Goal: Task Accomplishment & Management: Complete application form

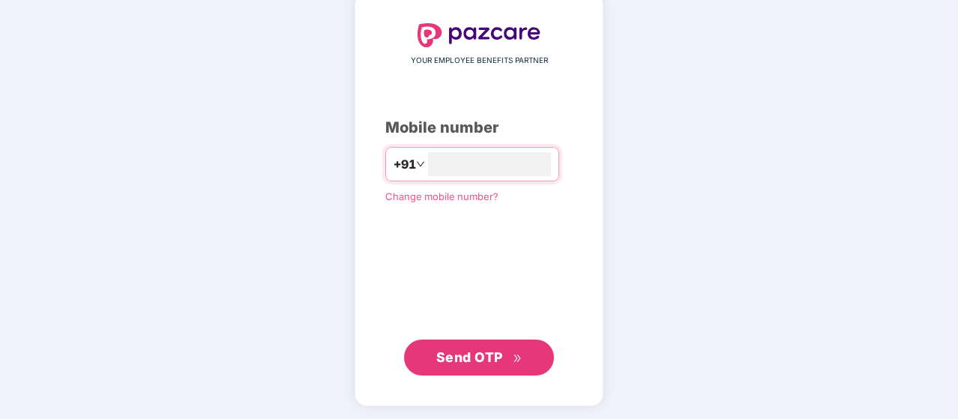
type input "**********"
click at [475, 367] on button "Send OTP" at bounding box center [479, 358] width 150 height 36
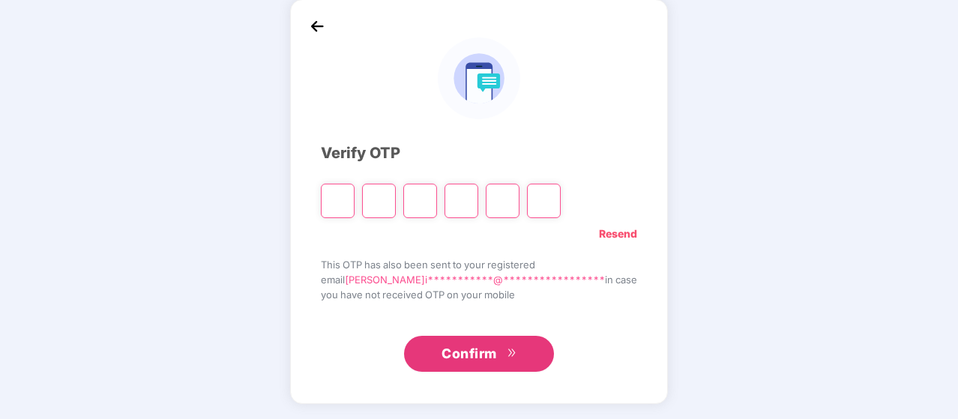
scroll to position [69, 0]
type input "*"
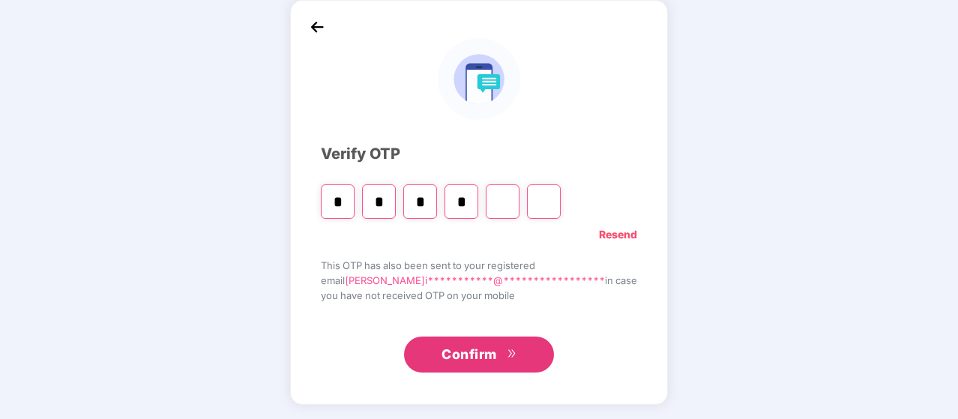
type input "*"
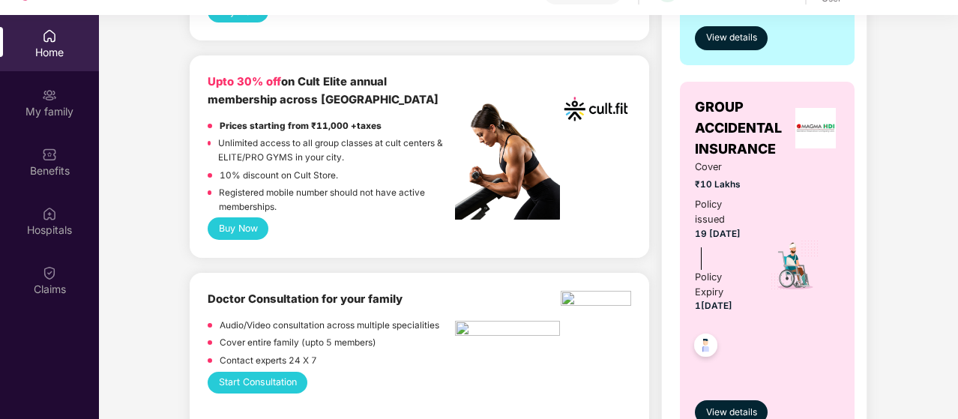
scroll to position [675, 0]
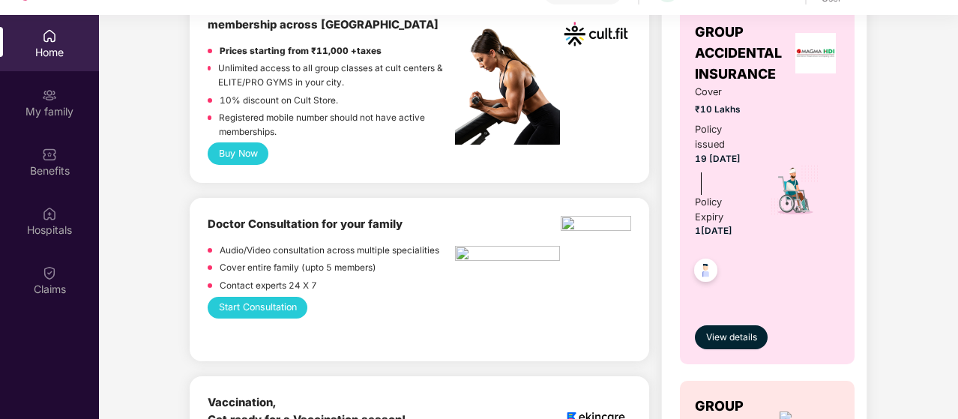
click at [331, 265] on p "Cover entire family (upto 5 members)" at bounding box center [298, 268] width 157 height 14
click at [351, 303] on div "Start Consultation" at bounding box center [419, 308] width 423 height 22
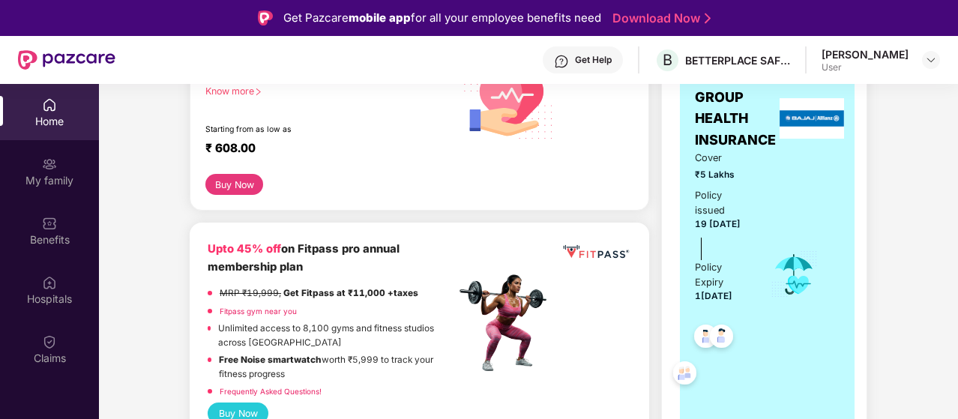
scroll to position [300, 0]
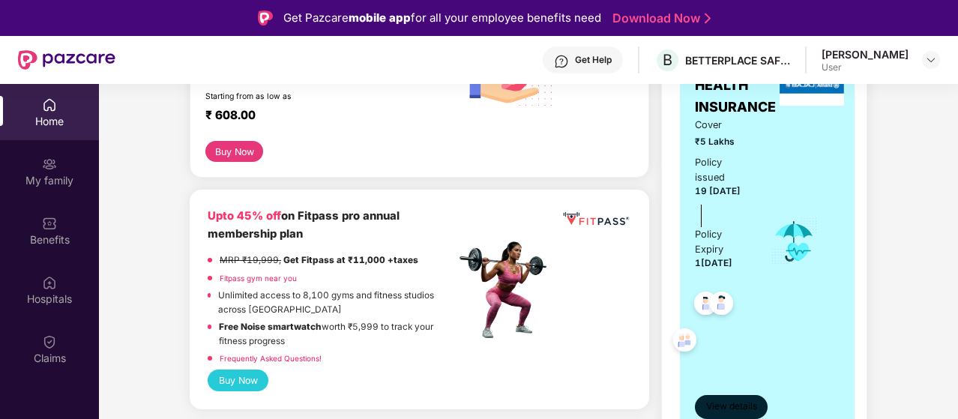
click at [733, 402] on span "View details" at bounding box center [731, 406] width 51 height 14
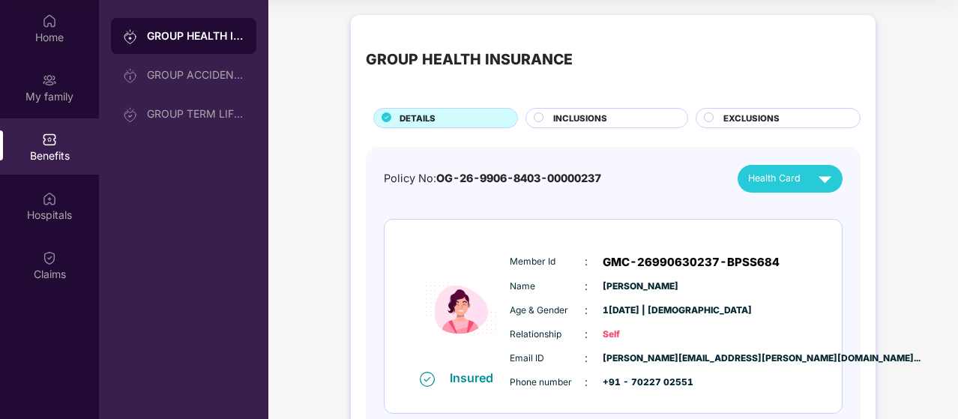
click at [535, 116] on circle at bounding box center [538, 116] width 9 height 9
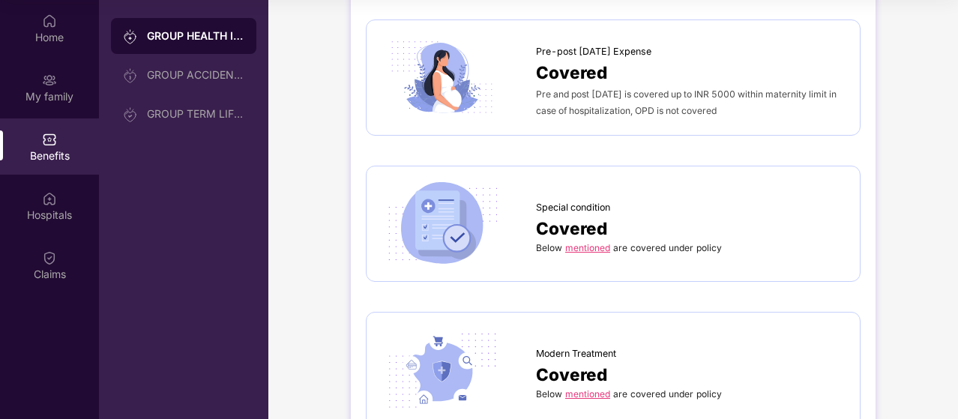
scroll to position [1799, 0]
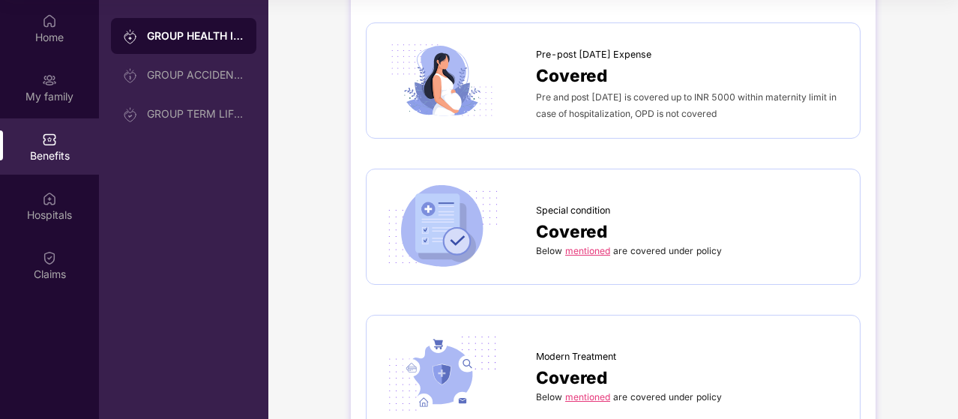
click at [584, 247] on link "mentioned" at bounding box center [587, 250] width 45 height 11
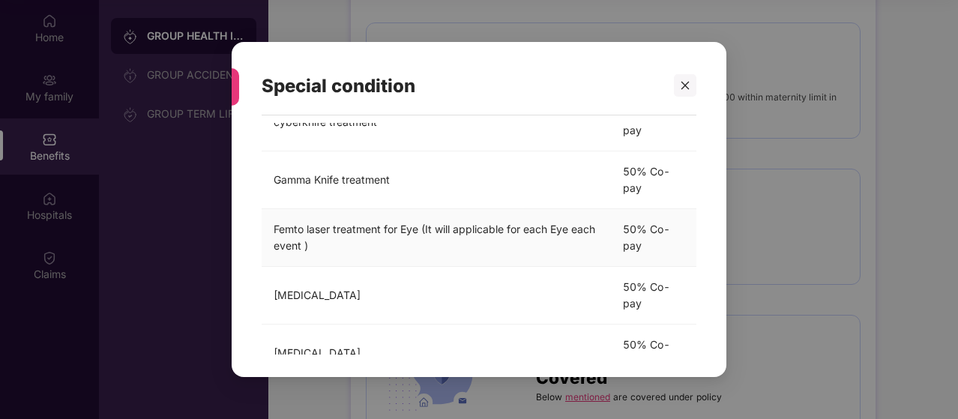
scroll to position [146, 0]
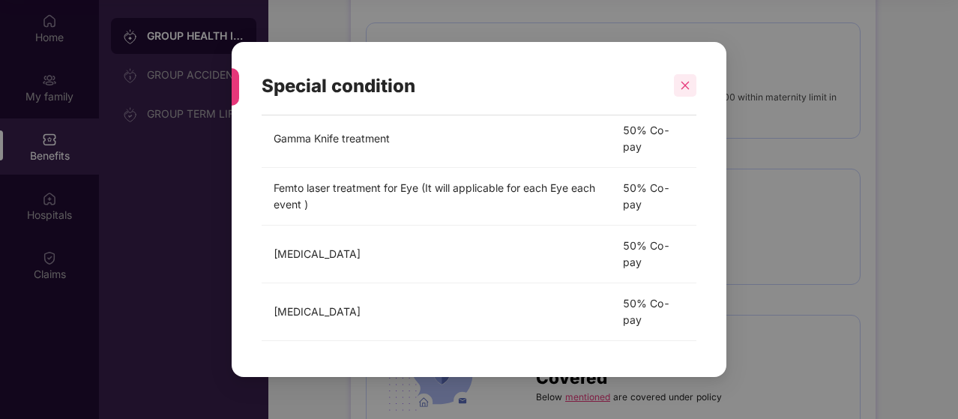
click at [688, 81] on icon "close" at bounding box center [685, 85] width 10 height 10
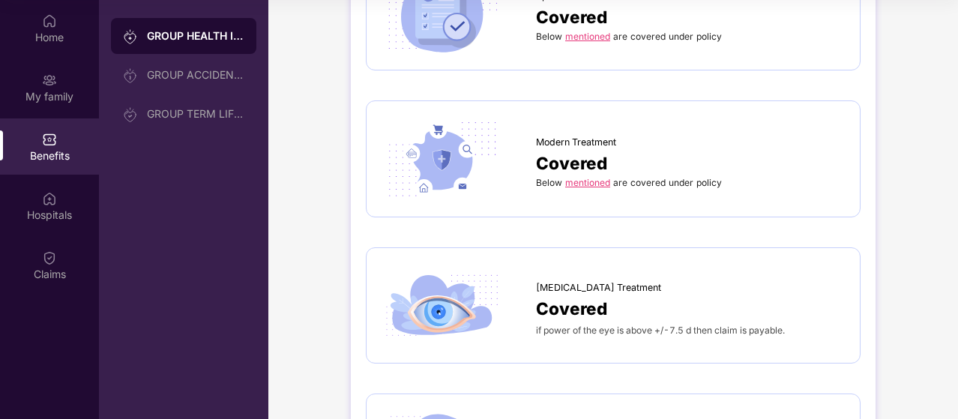
scroll to position [2024, 0]
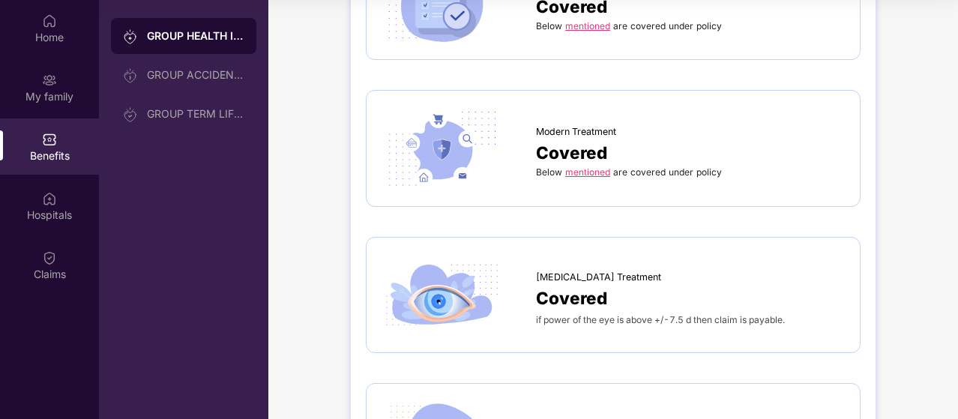
click at [597, 168] on link "mentioned" at bounding box center [587, 171] width 45 height 11
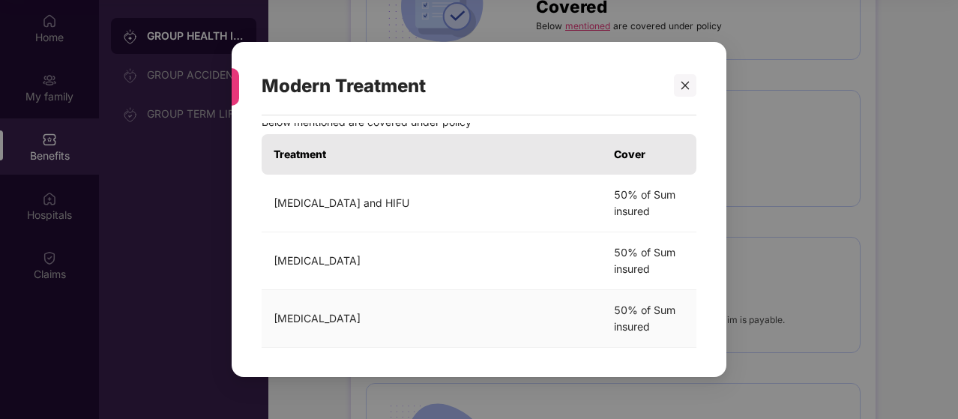
scroll to position [0, 0]
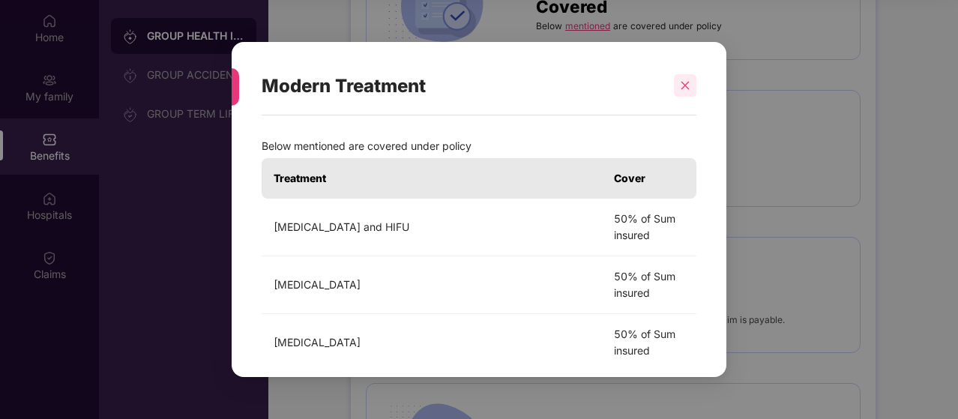
click at [681, 86] on icon "close" at bounding box center [685, 85] width 10 height 10
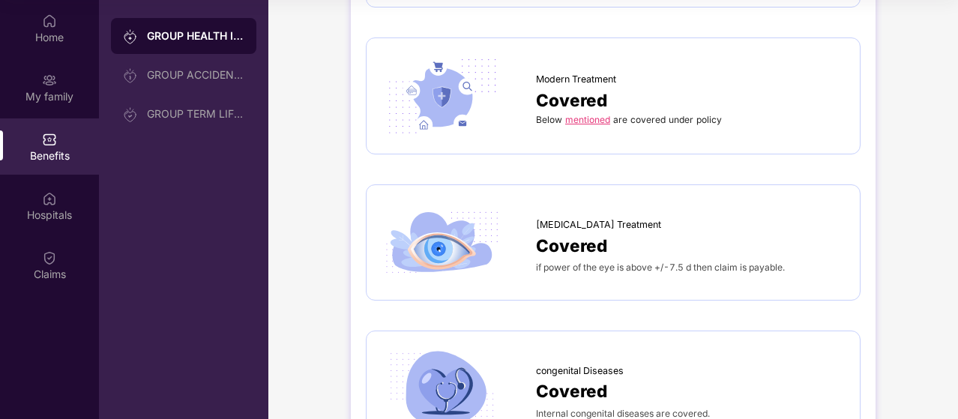
scroll to position [2099, 0]
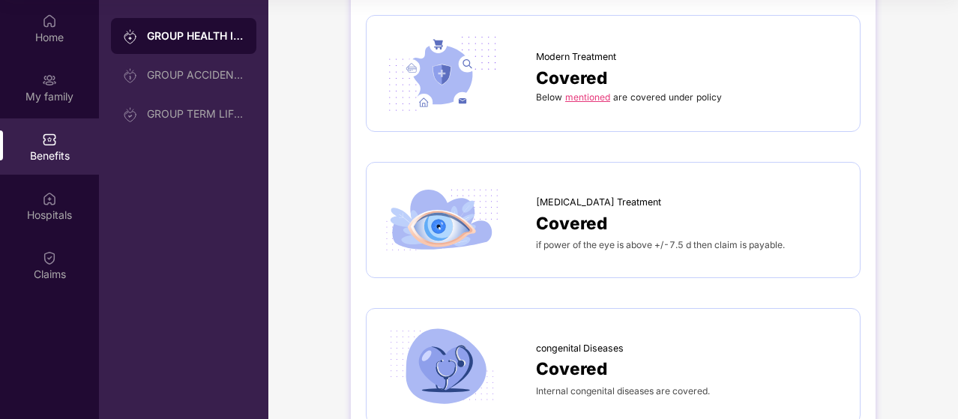
click at [566, 216] on span "Covered" at bounding box center [571, 223] width 71 height 26
click at [591, 198] on span "[MEDICAL_DATA] Treatment" at bounding box center [598, 202] width 125 height 15
click at [695, 226] on div "Covered" at bounding box center [690, 223] width 309 height 26
click at [767, 239] on span "if power of the eye is above +/-7.5 d then claim is payable." at bounding box center [660, 244] width 249 height 11
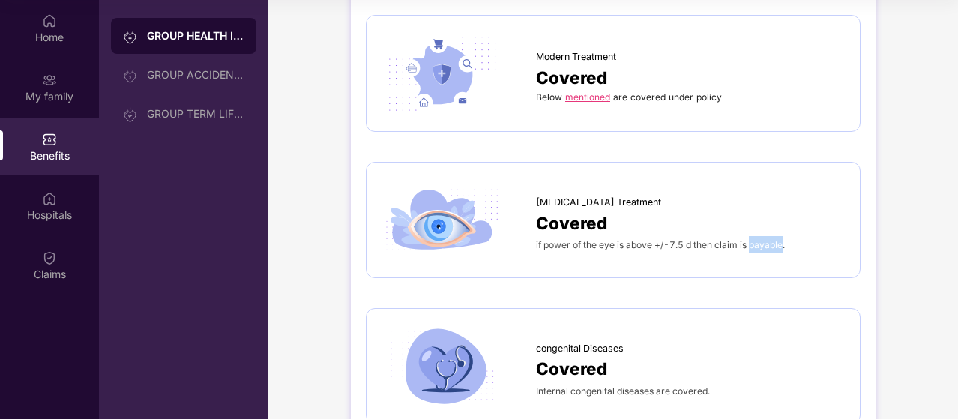
click at [767, 239] on span "if power of the eye is above +/-7.5 d then claim is payable." at bounding box center [660, 244] width 249 height 11
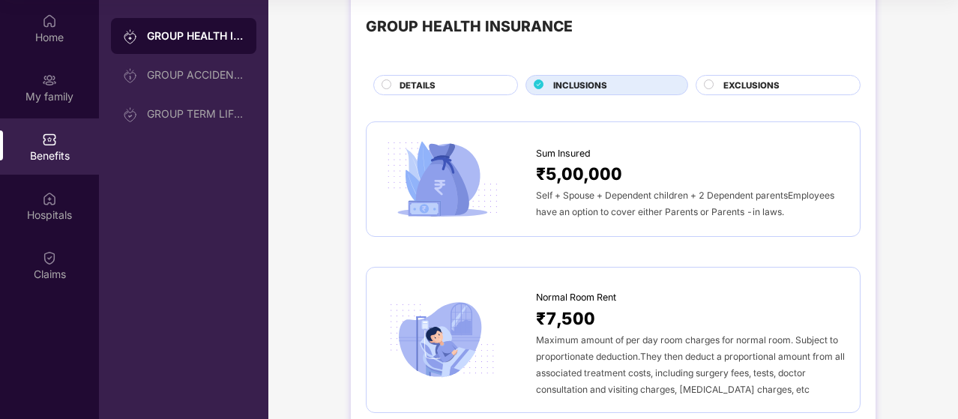
scroll to position [0, 0]
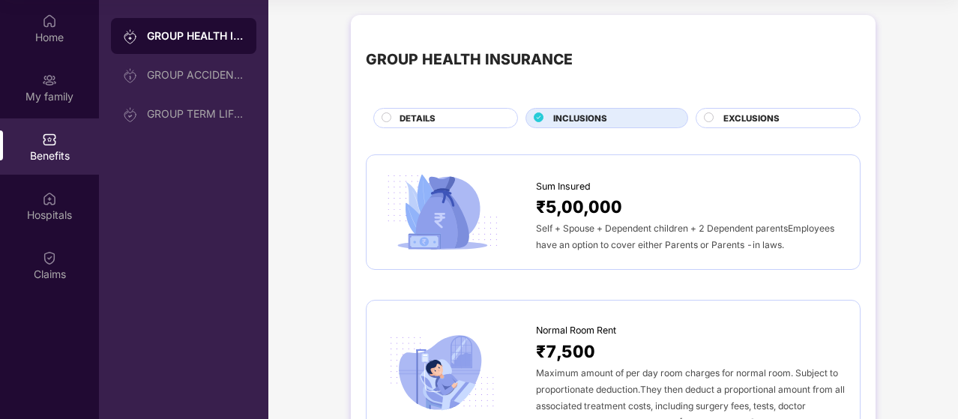
click at [705, 121] on icon at bounding box center [709, 117] width 10 height 10
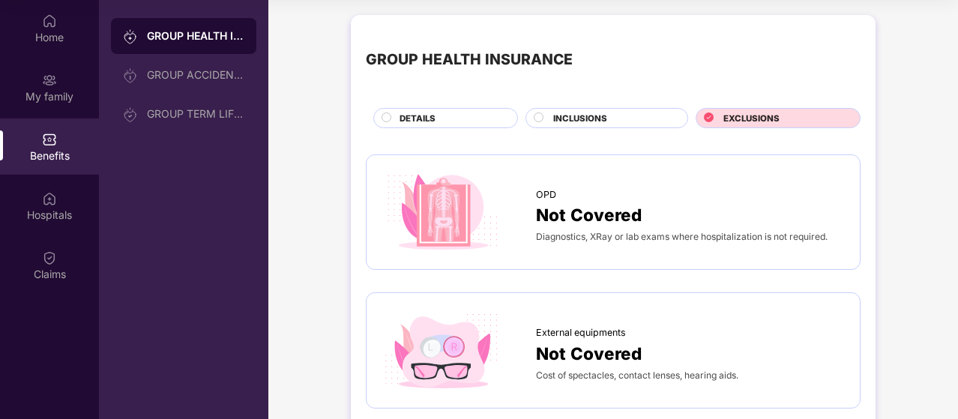
click at [534, 118] on icon at bounding box center [539, 117] width 10 height 10
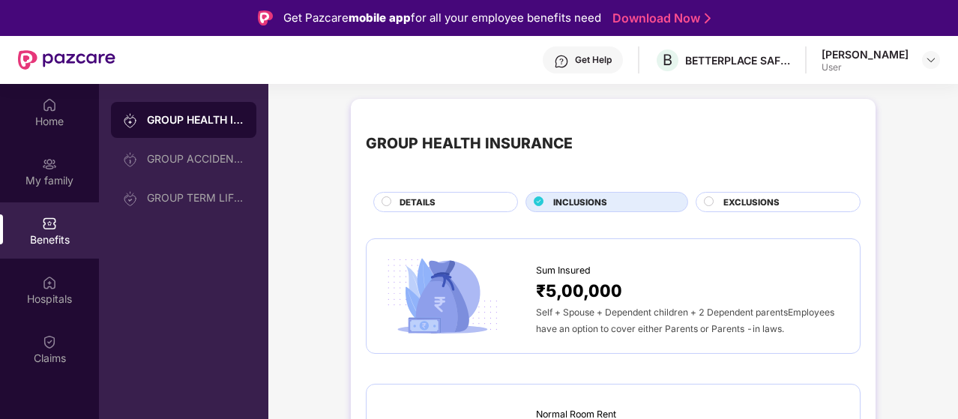
click at [389, 204] on circle at bounding box center [386, 200] width 9 height 9
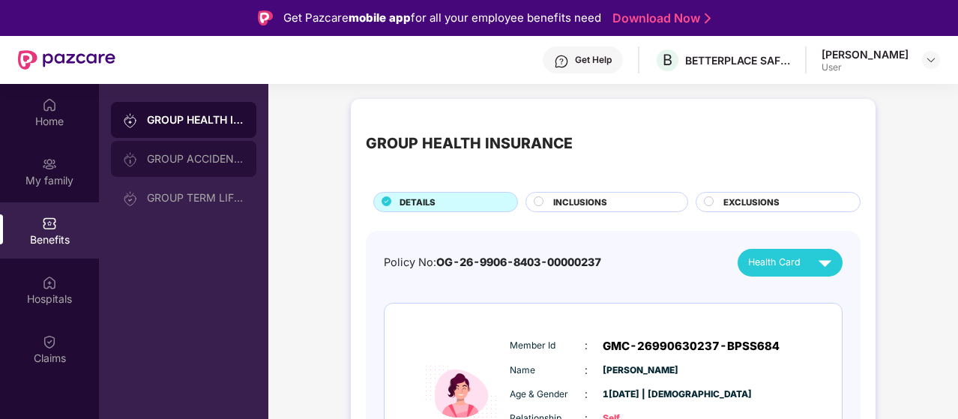
click at [217, 158] on div "GROUP ACCIDENTAL INSURANCE" at bounding box center [195, 159] width 97 height 12
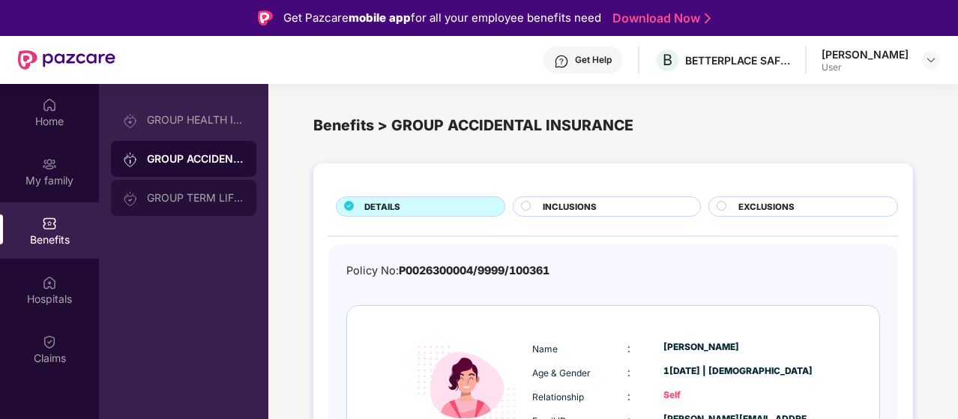
click at [169, 193] on div "GROUP TERM LIFE INSURANCE" at bounding box center [195, 198] width 97 height 12
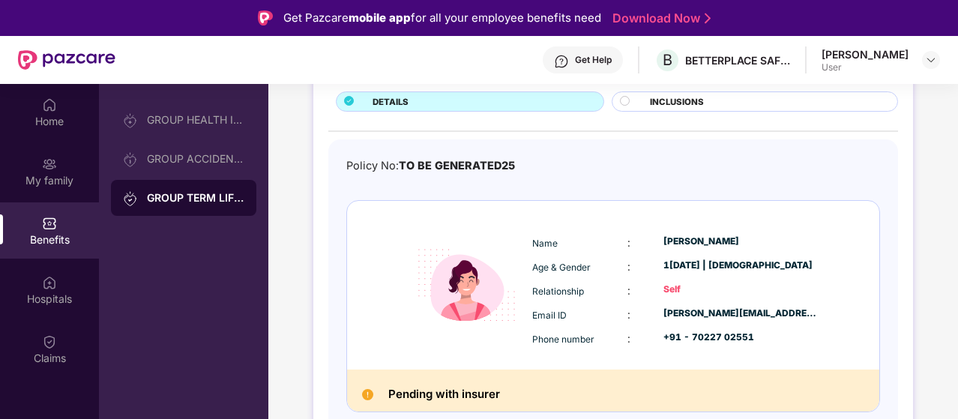
scroll to position [84, 0]
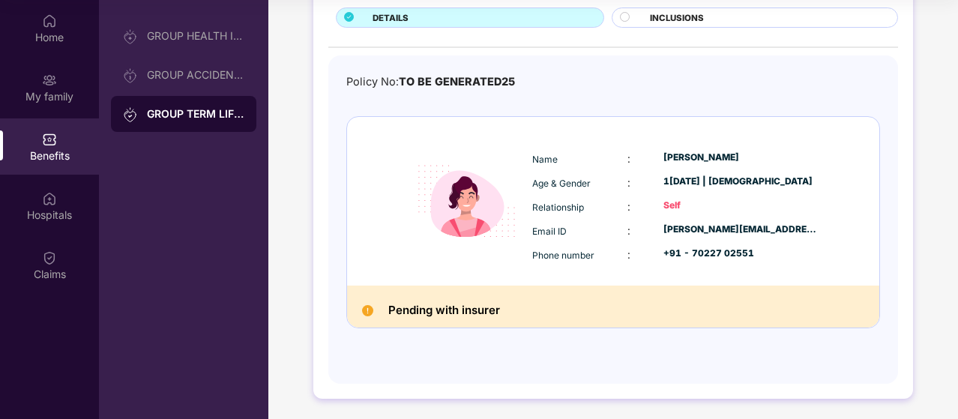
click at [451, 313] on h2 "Pending with insurer" at bounding box center [444, 310] width 112 height 19
click at [211, 73] on div "GROUP ACCIDENTAL INSURANCE" at bounding box center [195, 75] width 97 height 12
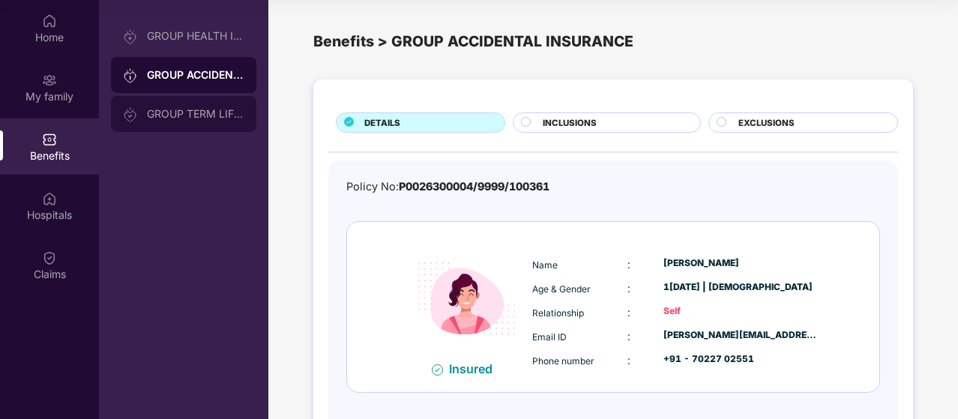
click at [194, 115] on div "GROUP TERM LIFE INSURANCE" at bounding box center [195, 114] width 97 height 12
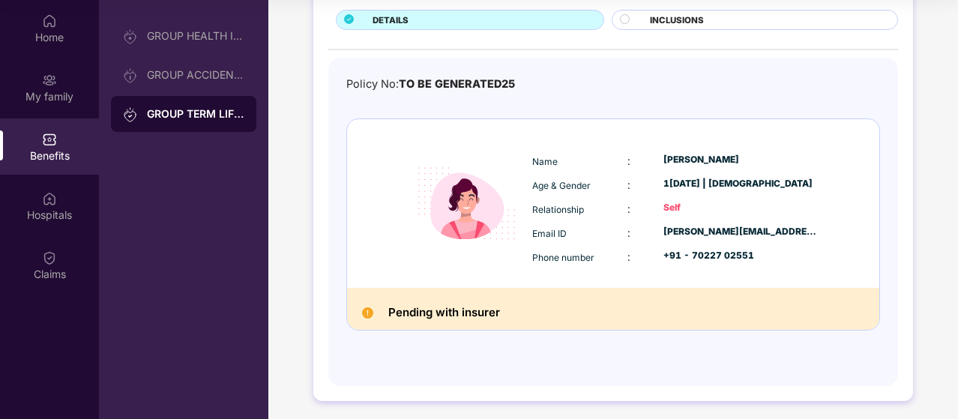
scroll to position [105, 0]
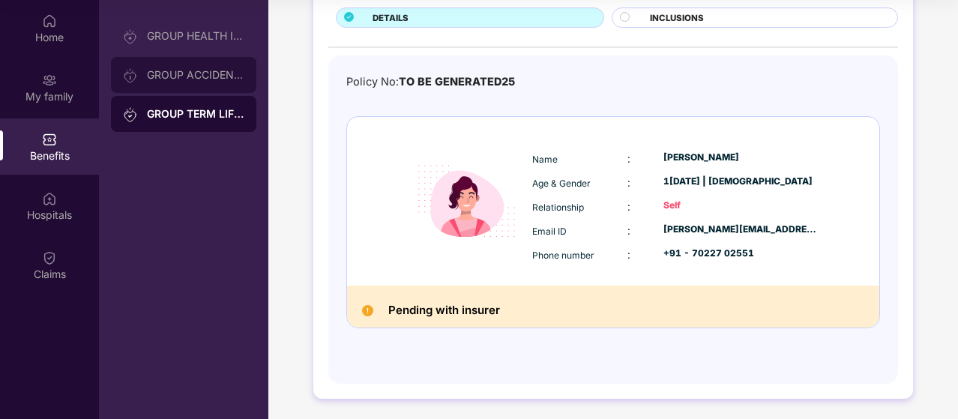
click at [184, 71] on div "GROUP ACCIDENTAL INSURANCE" at bounding box center [195, 75] width 97 height 12
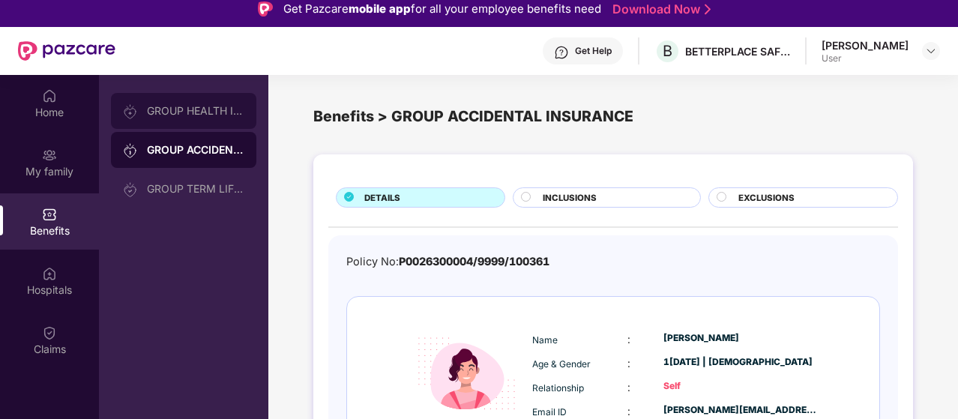
click at [154, 105] on div "GROUP HEALTH INSURANCE" at bounding box center [195, 111] width 97 height 12
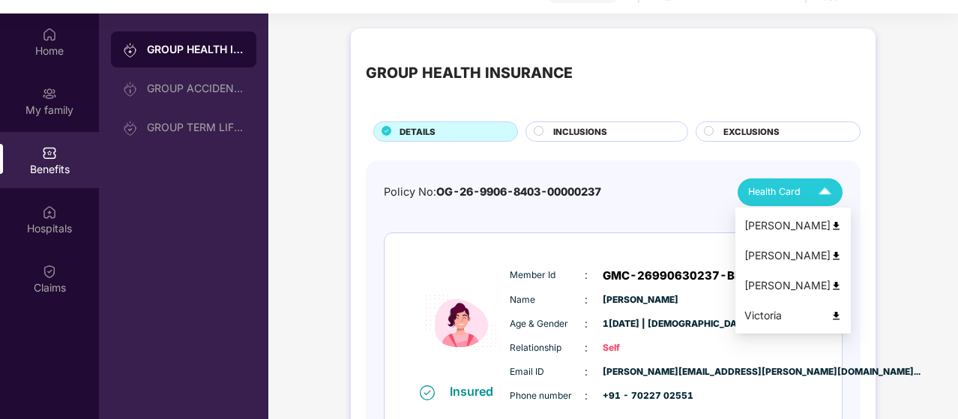
scroll to position [84, 0]
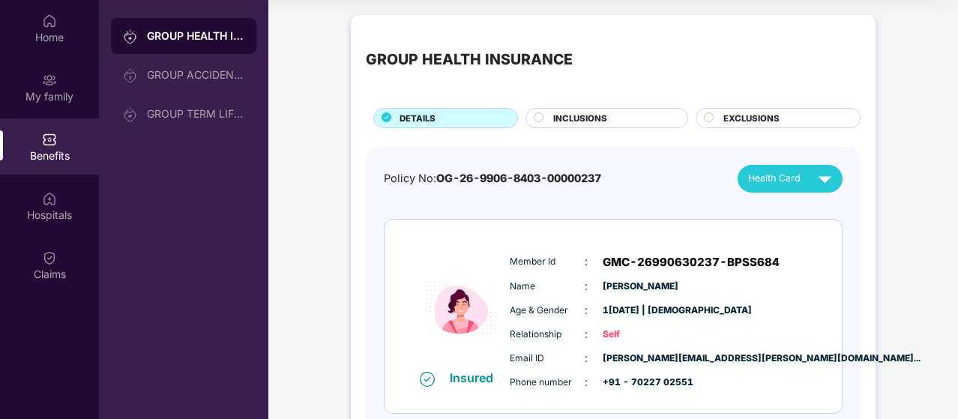
click at [667, 169] on div "Policy No: OG-26-9906-8403-00000237 Health Card" at bounding box center [613, 179] width 459 height 28
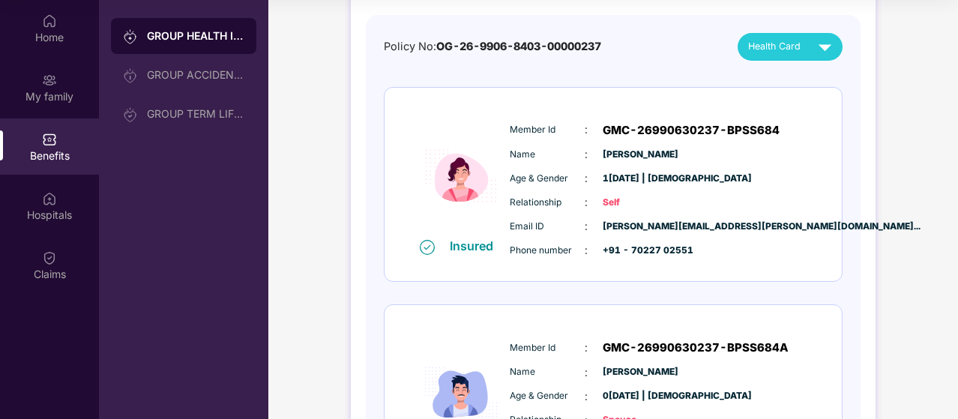
scroll to position [0, 0]
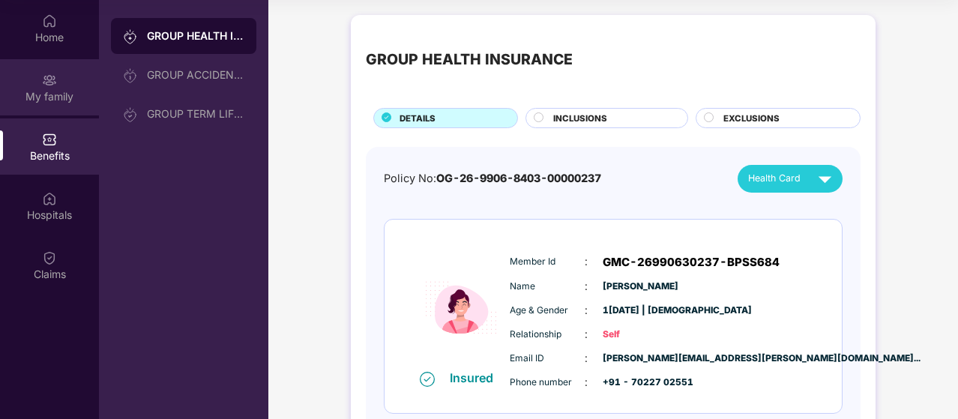
click at [43, 90] on div "My family" at bounding box center [49, 96] width 99 height 15
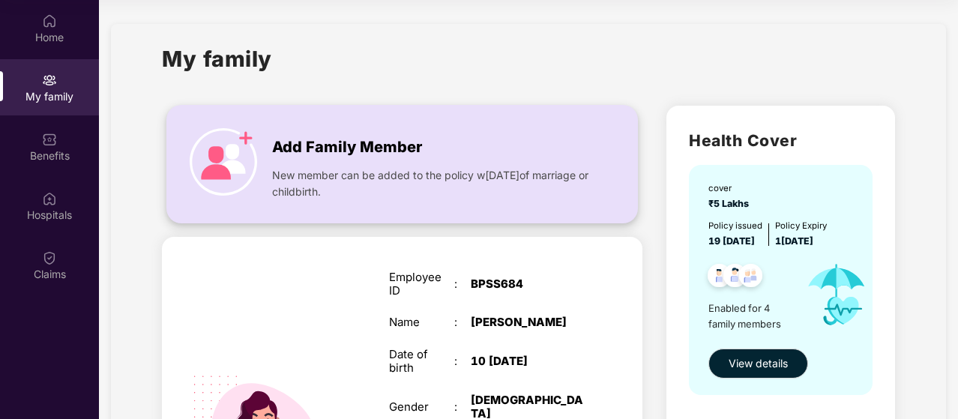
click at [247, 139] on img at bounding box center [223, 161] width 67 height 67
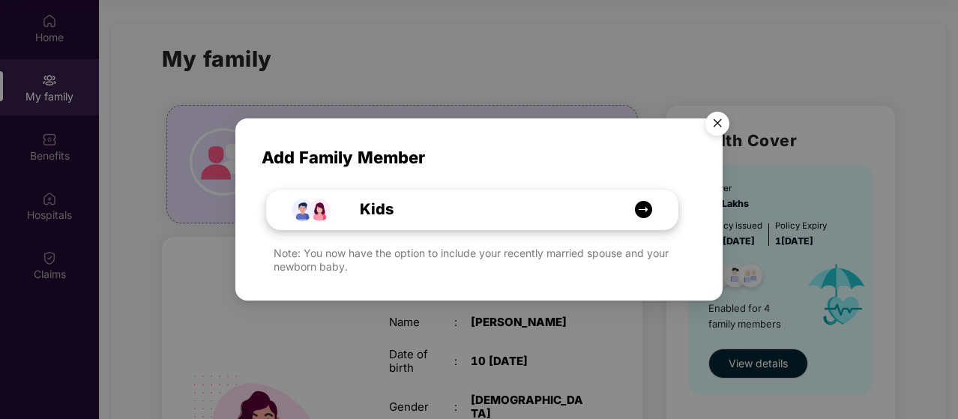
click at [648, 208] on img at bounding box center [643, 209] width 19 height 19
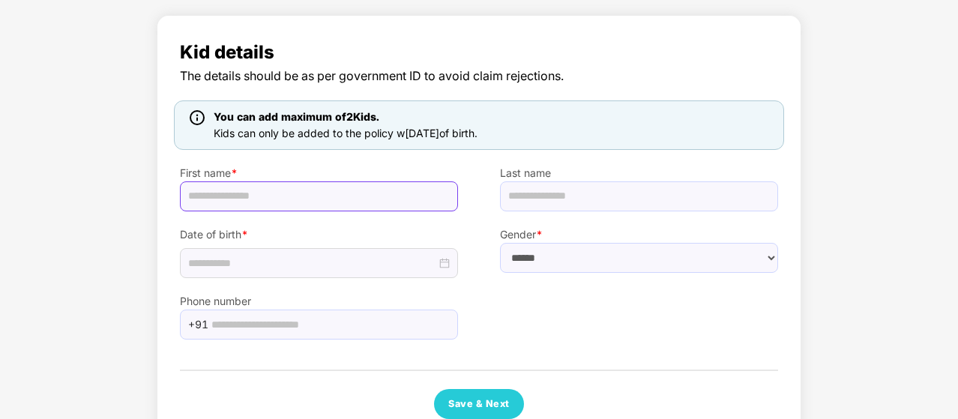
click at [223, 199] on input "text" at bounding box center [319, 196] width 278 height 30
type input "*****"
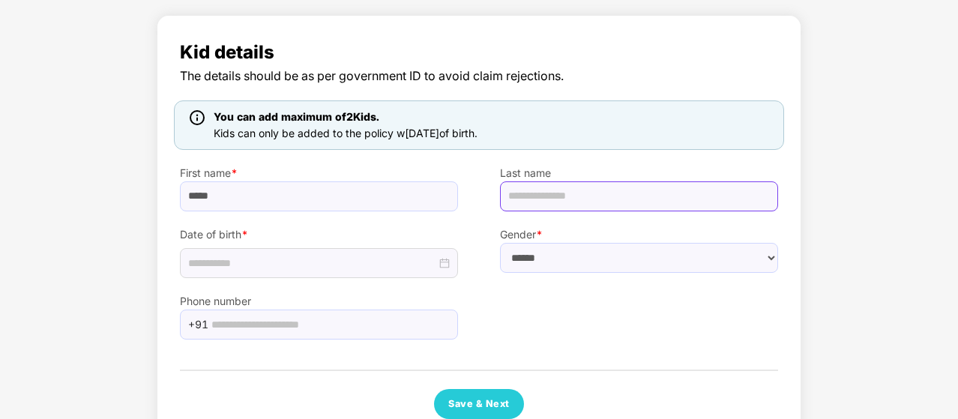
click at [628, 193] on input "text" at bounding box center [639, 196] width 278 height 30
type input "*******"
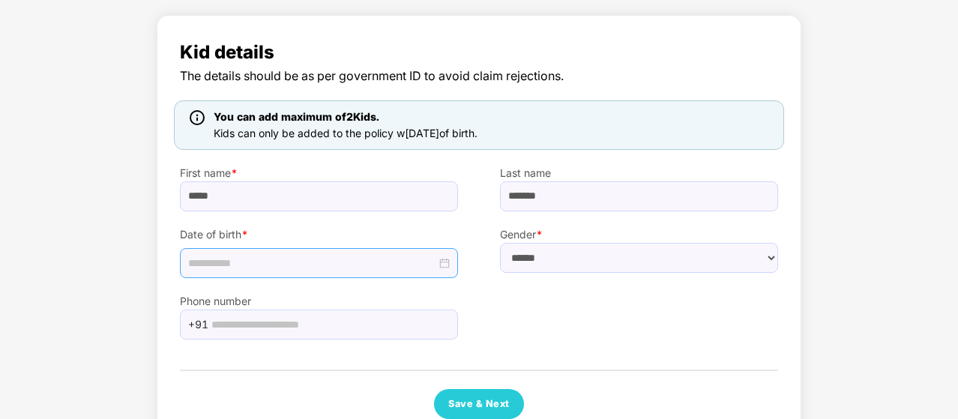
click at [230, 262] on input at bounding box center [312, 263] width 248 height 16
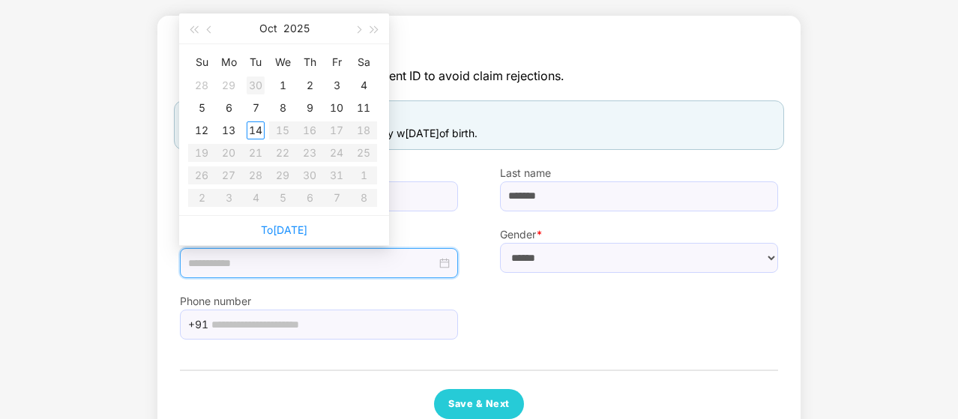
type input "**********"
click at [275, 34] on button "Oct" at bounding box center [268, 28] width 18 height 30
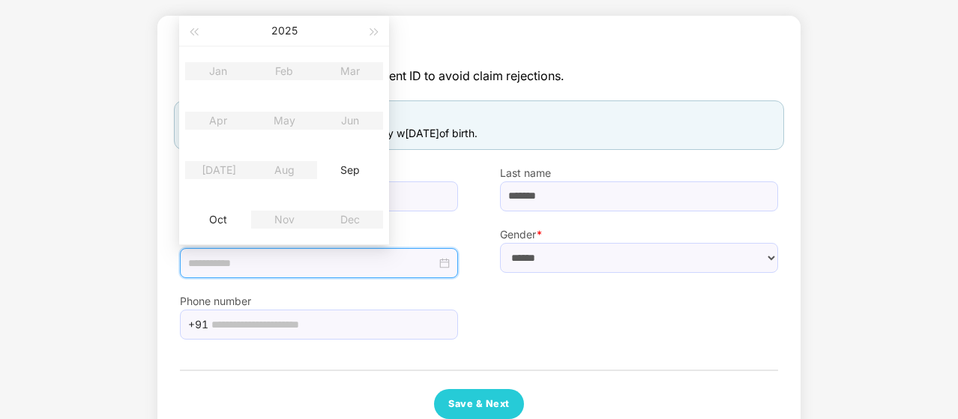
click at [212, 123] on table "Jan Feb Mar Apr May Jun [DATE] Aug Sep Oct Nov Dec" at bounding box center [284, 145] width 198 height 198
click at [216, 121] on table "Jan Feb Mar Apr May Jun [DATE] Aug Sep Oct Nov Dec" at bounding box center [284, 145] width 198 height 198
click at [193, 31] on span "button" at bounding box center [193, 31] width 7 height 7
click at [367, 40] on button "button" at bounding box center [375, 31] width 16 height 30
click at [659, 342] on div "Kid details The details should be as per government ID to avoid claim rejection…" at bounding box center [479, 228] width 598 height 381
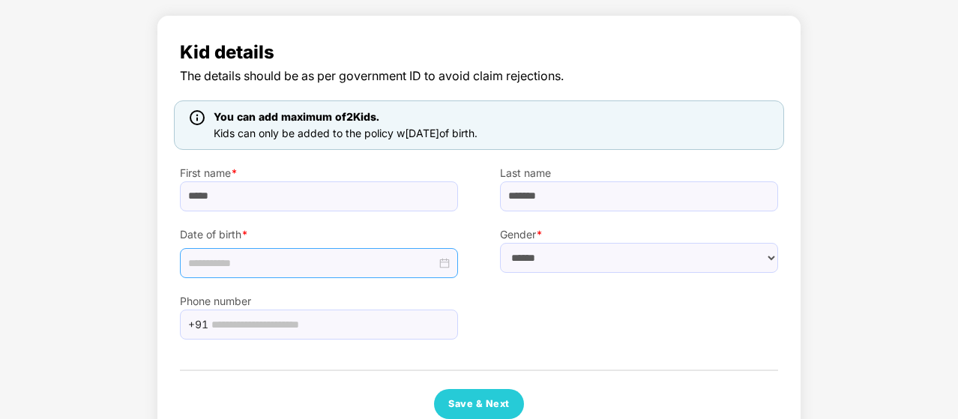
click at [301, 263] on input at bounding box center [312, 263] width 248 height 16
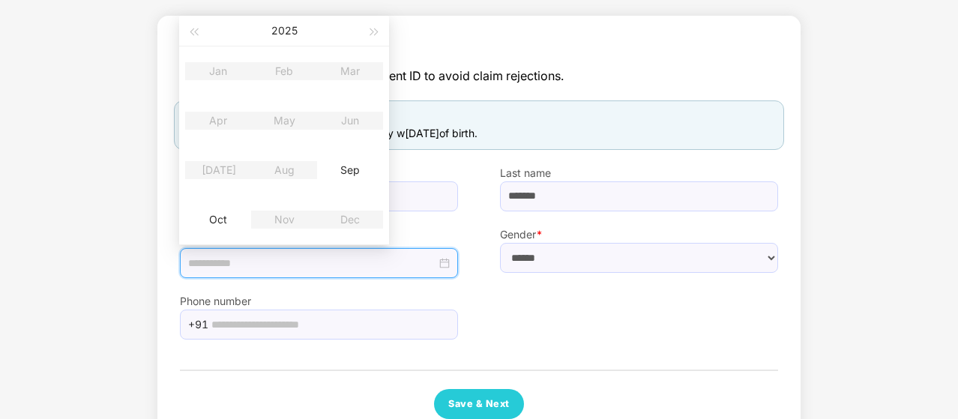
click at [259, 265] on input at bounding box center [312, 263] width 248 height 16
type input "**********"
click at [199, 34] on button "button" at bounding box center [193, 31] width 16 height 30
click at [374, 28] on span "button" at bounding box center [374, 31] width 7 height 7
click at [567, 299] on div "Phone number +91" at bounding box center [479, 308] width 640 height 61
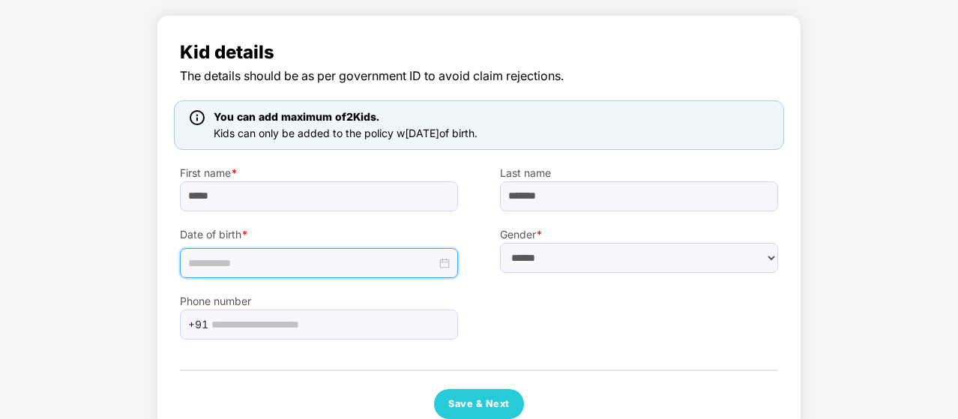
click at [210, 263] on input at bounding box center [312, 263] width 248 height 16
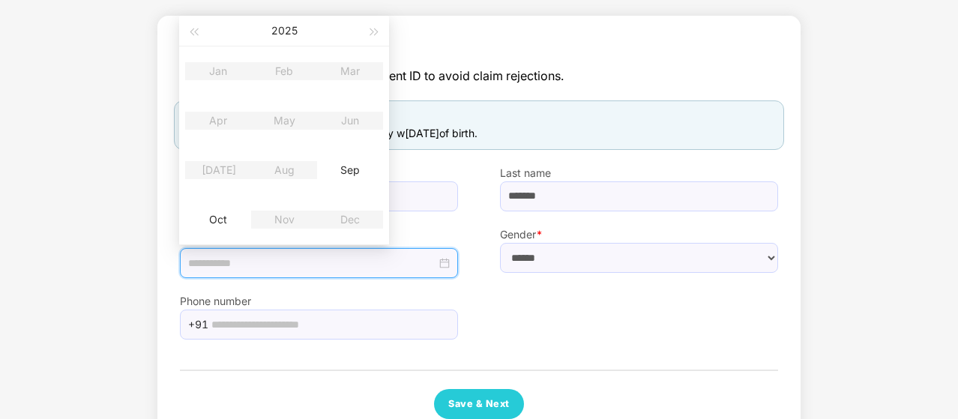
click at [210, 263] on input at bounding box center [312, 263] width 248 height 16
click at [450, 271] on div at bounding box center [319, 263] width 278 height 30
click at [450, 260] on div at bounding box center [319, 263] width 278 height 30
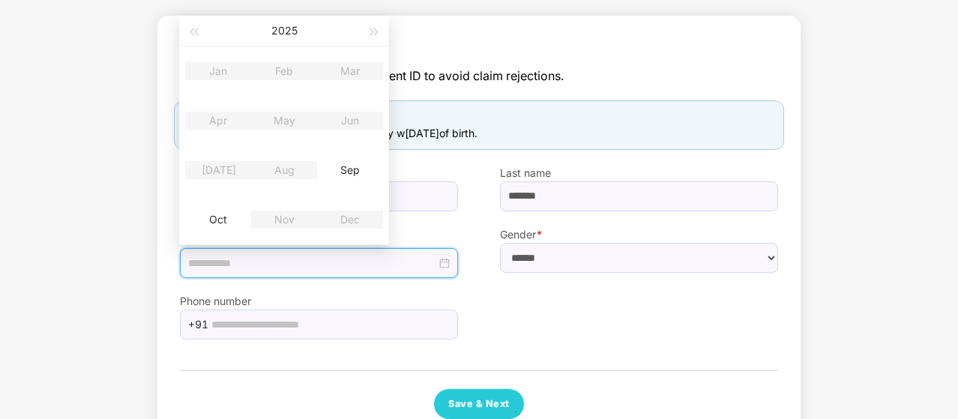
click at [450, 260] on div at bounding box center [319, 263] width 278 height 30
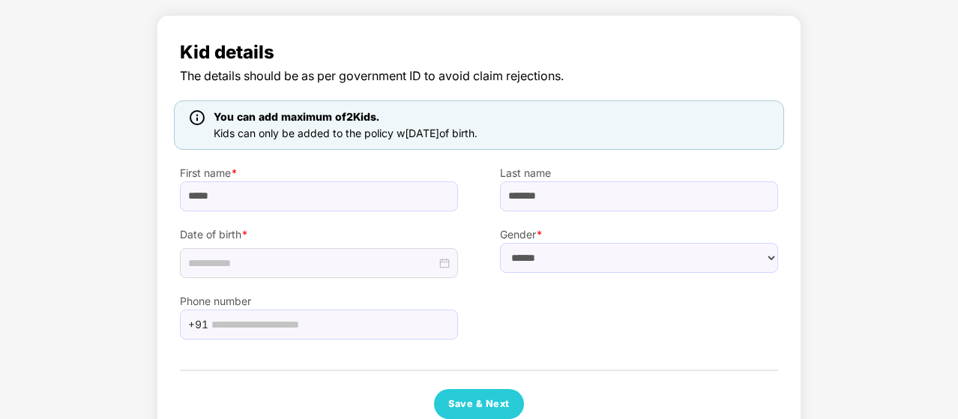
click at [500, 290] on div "Phone number +91" at bounding box center [479, 308] width 640 height 61
click at [775, 256] on select "****** **** ******" at bounding box center [639, 258] width 278 height 30
select select "******"
click at [500, 243] on select "****** **** ******" at bounding box center [639, 258] width 278 height 30
click at [337, 322] on input "text" at bounding box center [330, 324] width 238 height 22
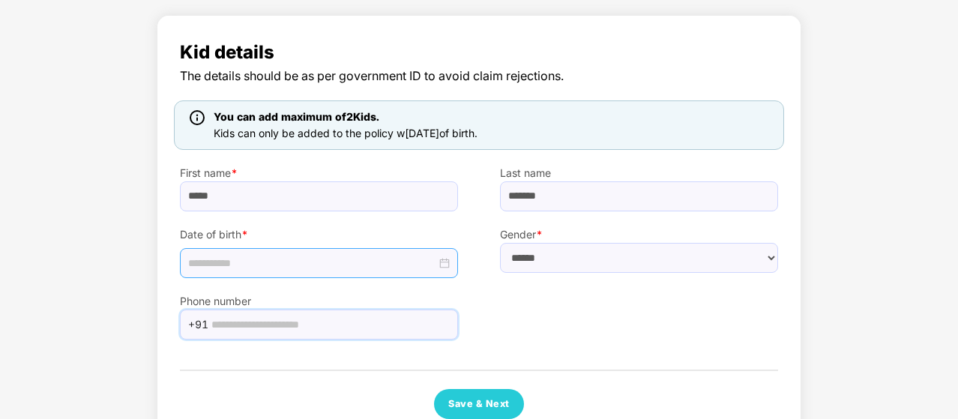
click at [323, 265] on input at bounding box center [312, 263] width 248 height 16
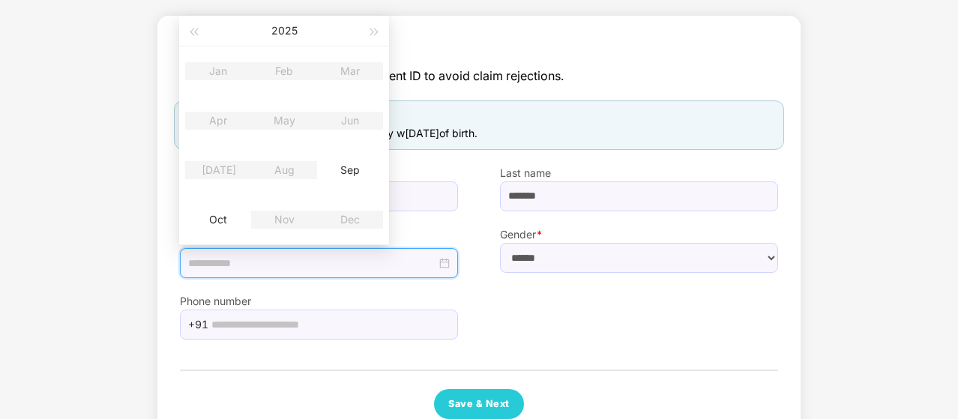
click at [594, 290] on div "Phone number +91" at bounding box center [479, 308] width 640 height 61
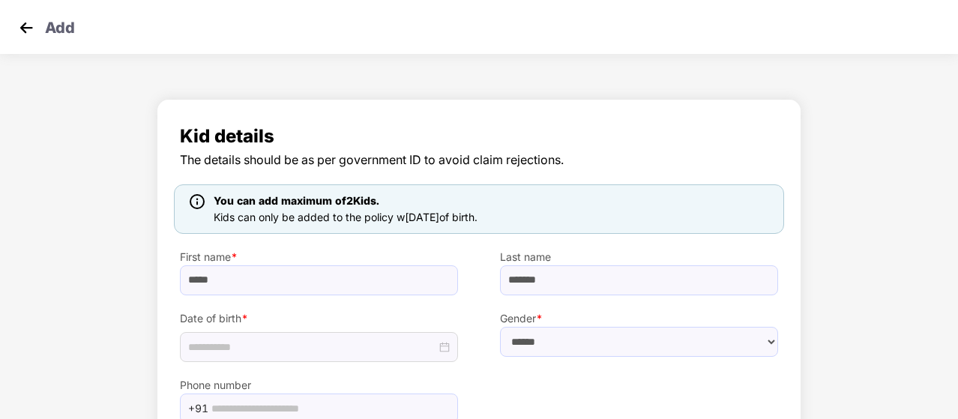
click at [22, 26] on img at bounding box center [26, 27] width 22 height 22
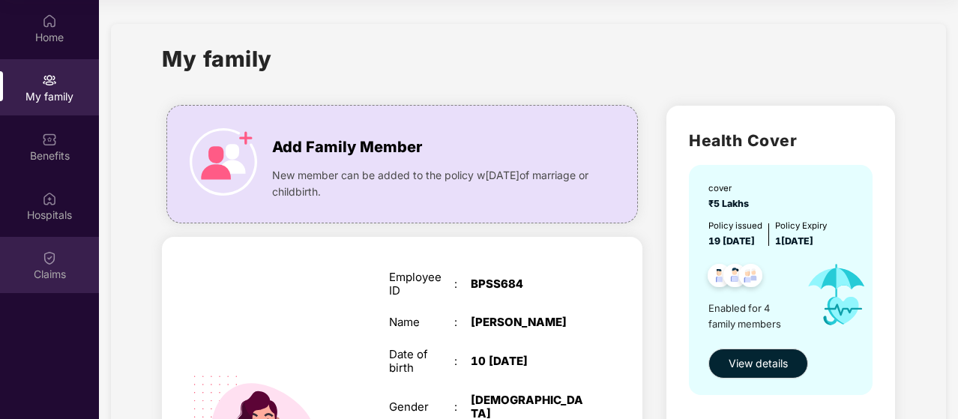
click at [50, 256] on img at bounding box center [49, 257] width 15 height 15
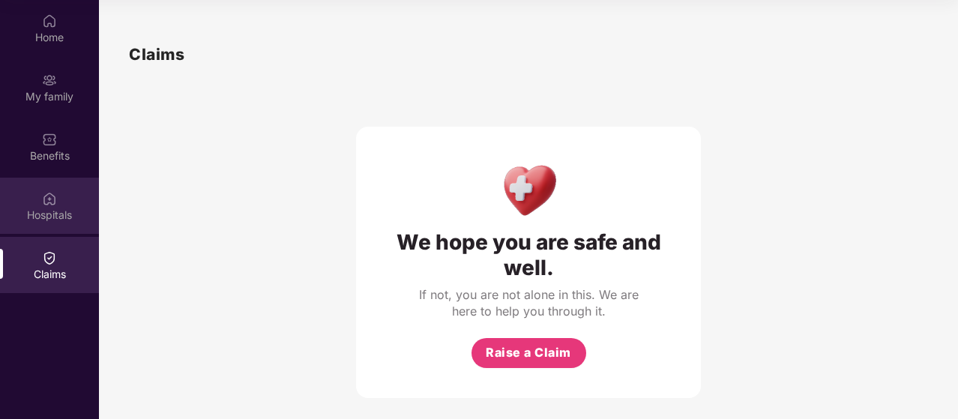
click at [42, 200] on img at bounding box center [49, 198] width 15 height 15
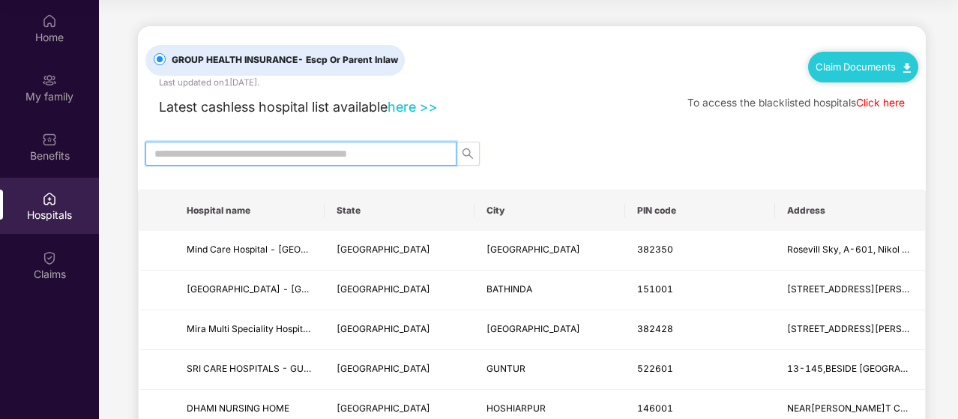
click at [203, 151] on input "text" at bounding box center [294, 153] width 281 height 16
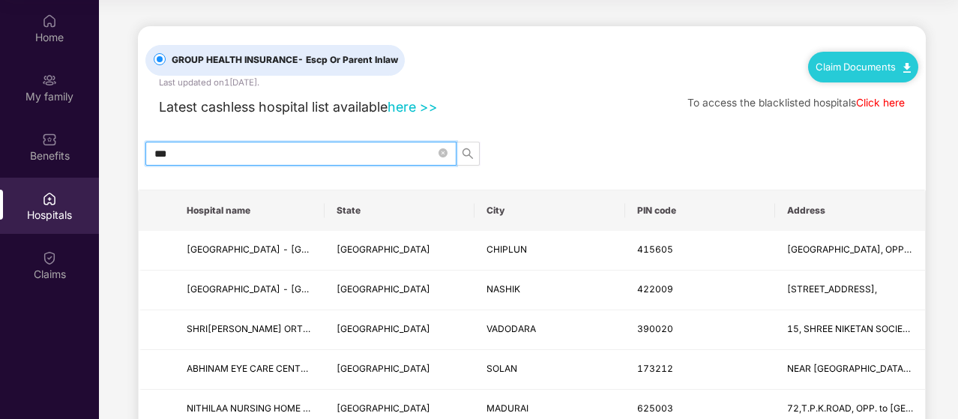
type input "****"
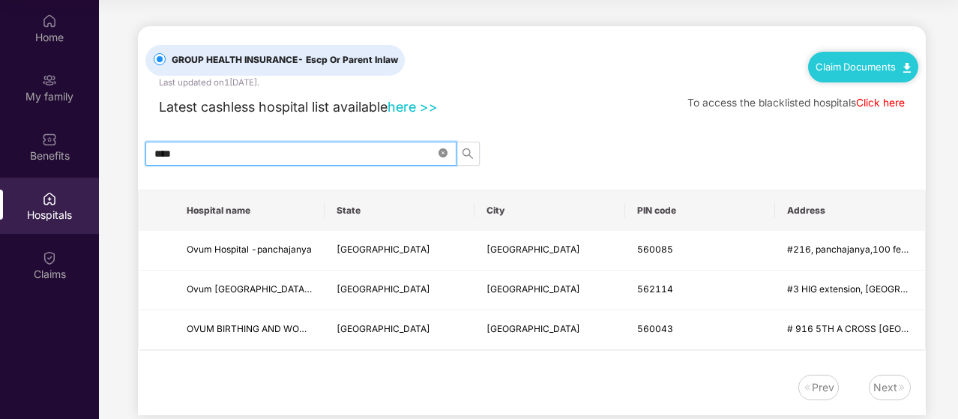
click at [445, 151] on icon "close-circle" at bounding box center [442, 152] width 9 height 9
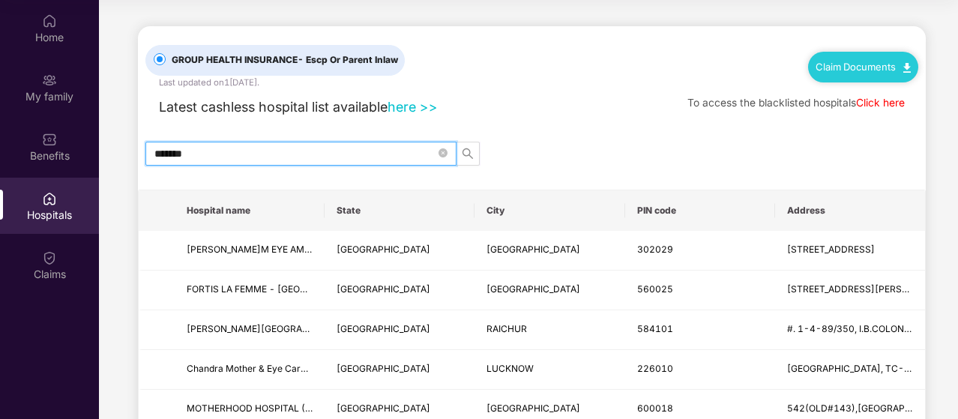
click at [276, 157] on input "******" at bounding box center [294, 153] width 281 height 16
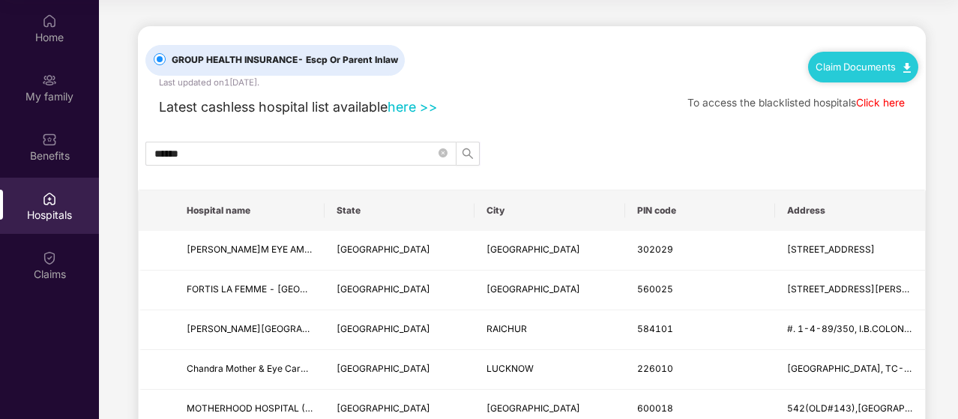
click at [368, 208] on th "State" at bounding box center [400, 210] width 150 height 40
click at [297, 162] on span "******" at bounding box center [300, 154] width 311 height 24
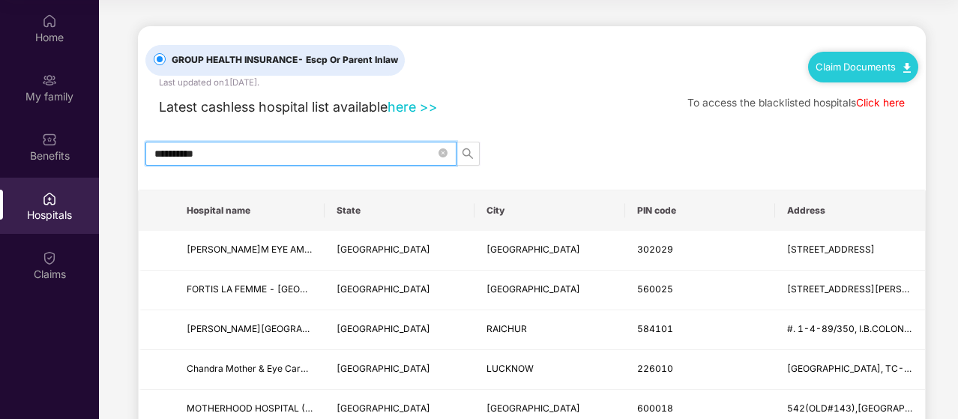
type input "**********"
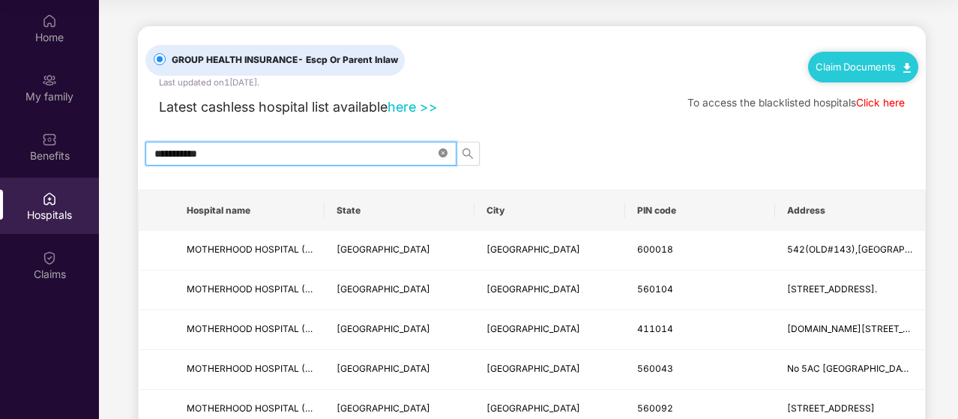
click at [444, 151] on icon "close-circle" at bounding box center [442, 152] width 9 height 9
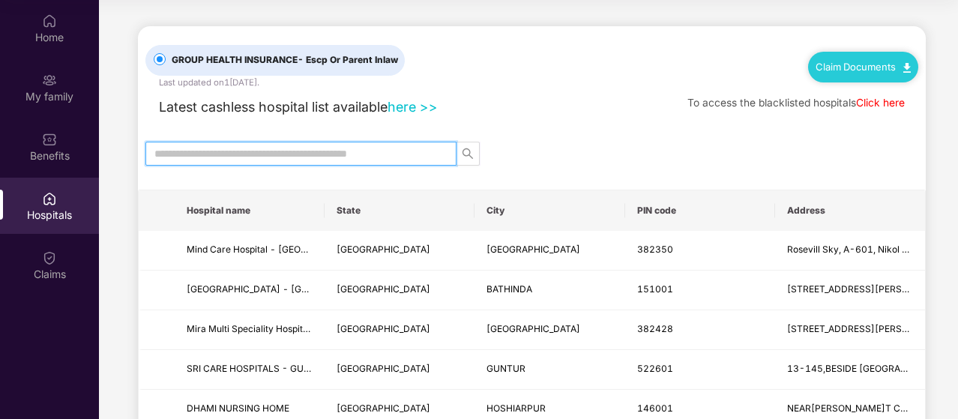
click at [420, 156] on input "text" at bounding box center [294, 153] width 281 height 16
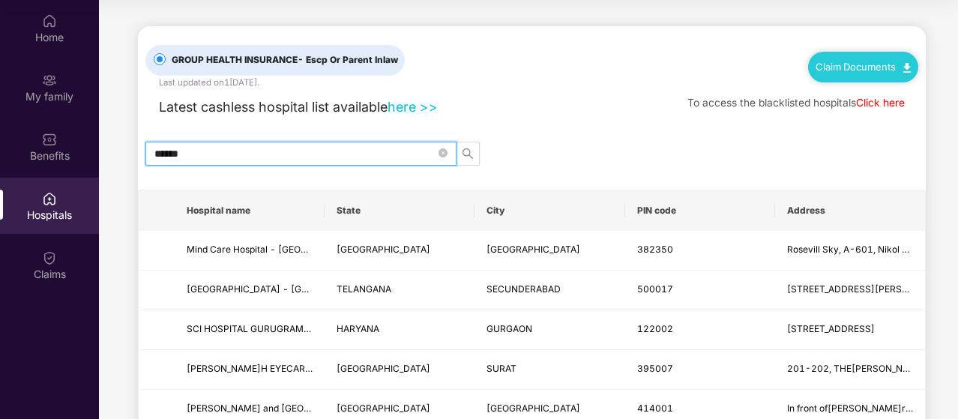
type input "*******"
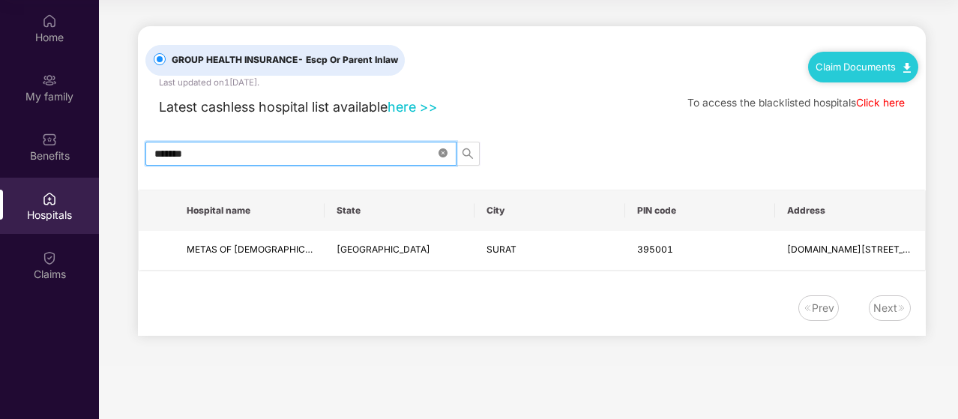
click at [444, 154] on icon "close-circle" at bounding box center [442, 152] width 9 height 9
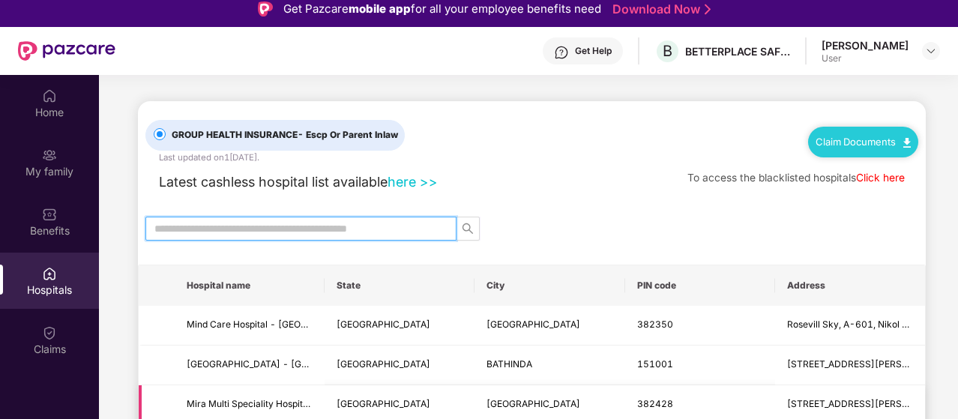
scroll to position [75, 0]
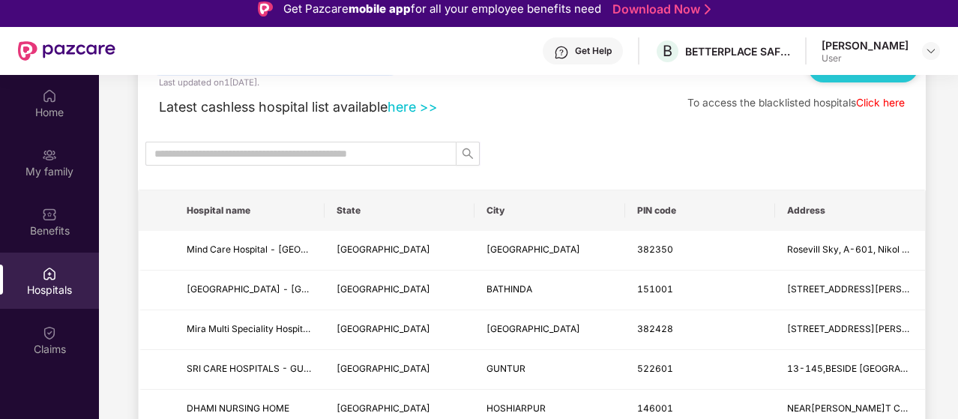
click at [881, 100] on link "Click here" at bounding box center [880, 103] width 49 height 12
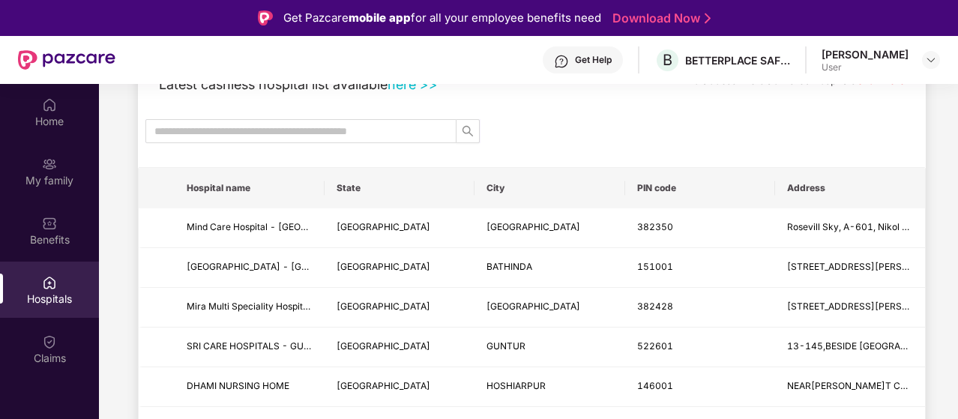
scroll to position [150, 0]
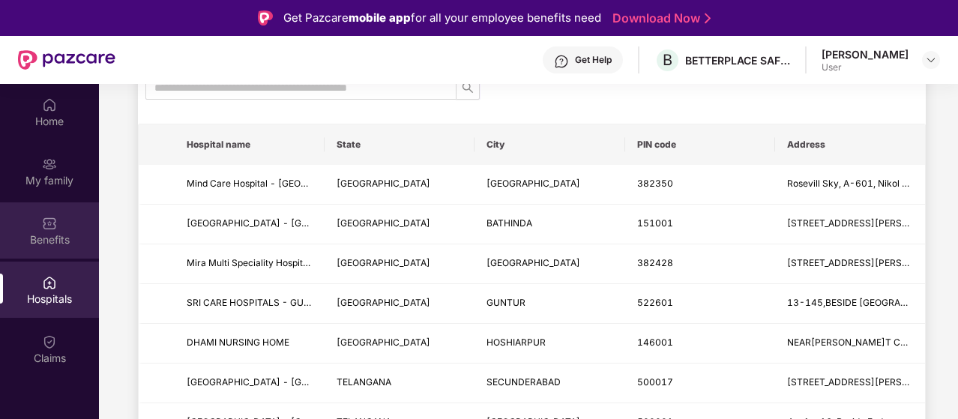
click at [50, 227] on img at bounding box center [49, 223] width 15 height 15
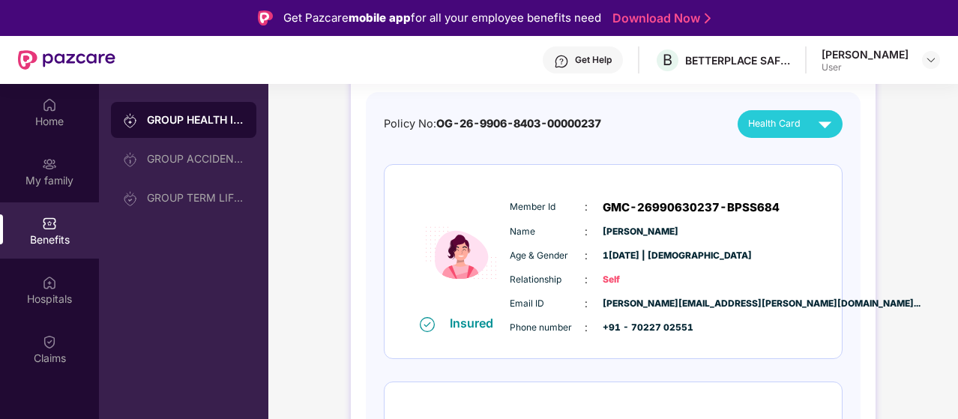
scroll to position [0, 0]
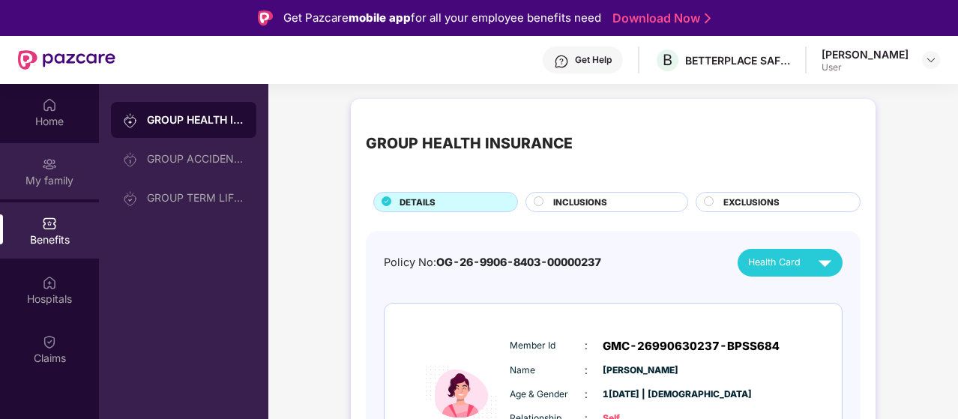
click at [37, 165] on div "My family" at bounding box center [49, 171] width 99 height 56
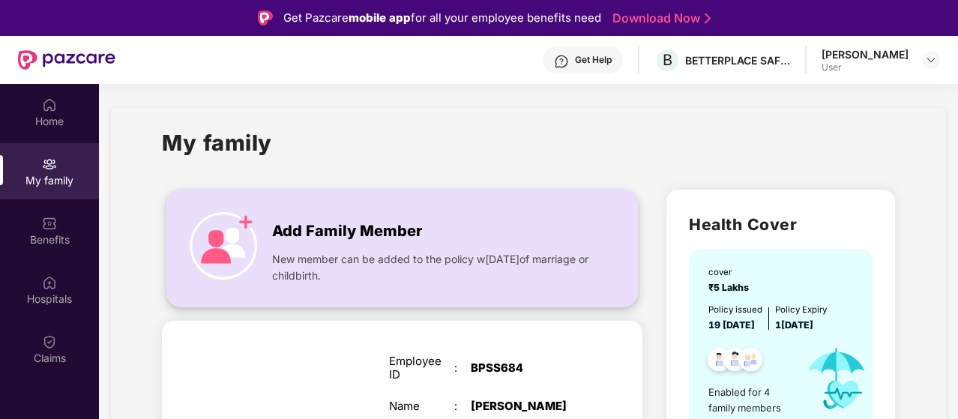
click at [244, 220] on img at bounding box center [223, 245] width 67 height 67
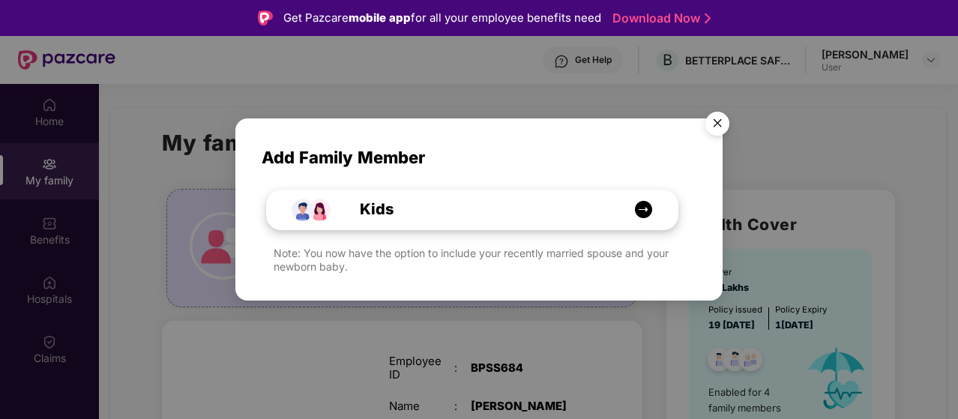
click at [640, 208] on img at bounding box center [643, 209] width 19 height 19
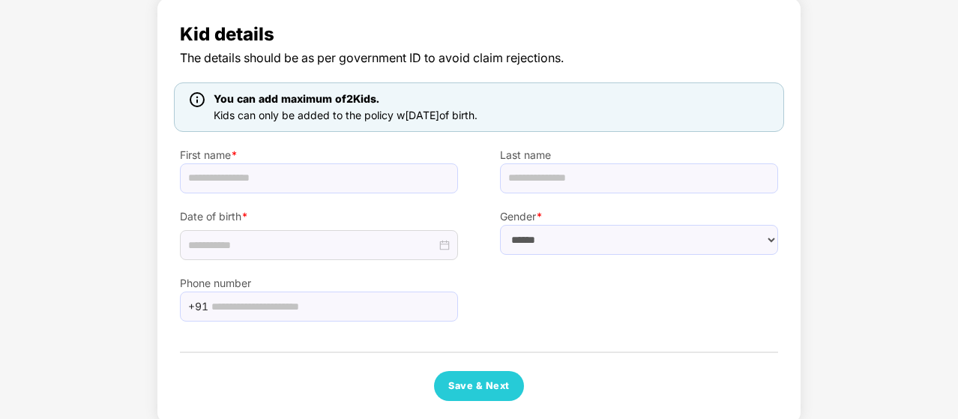
scroll to position [121, 0]
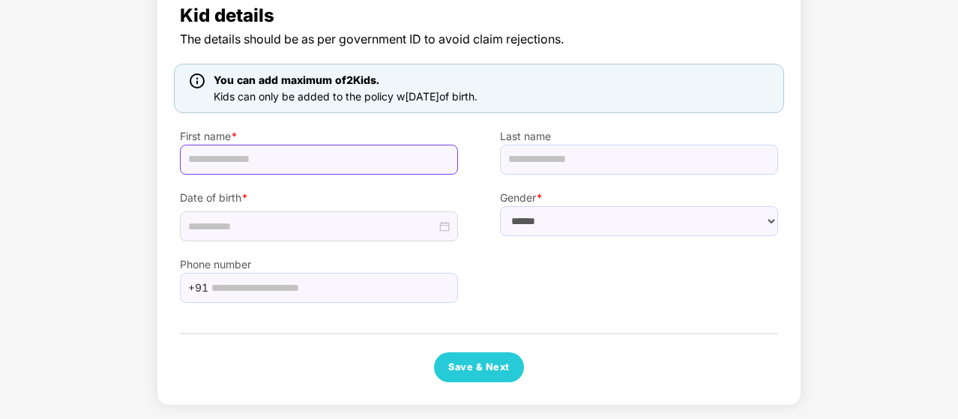
click at [238, 158] on input "text" at bounding box center [319, 160] width 278 height 30
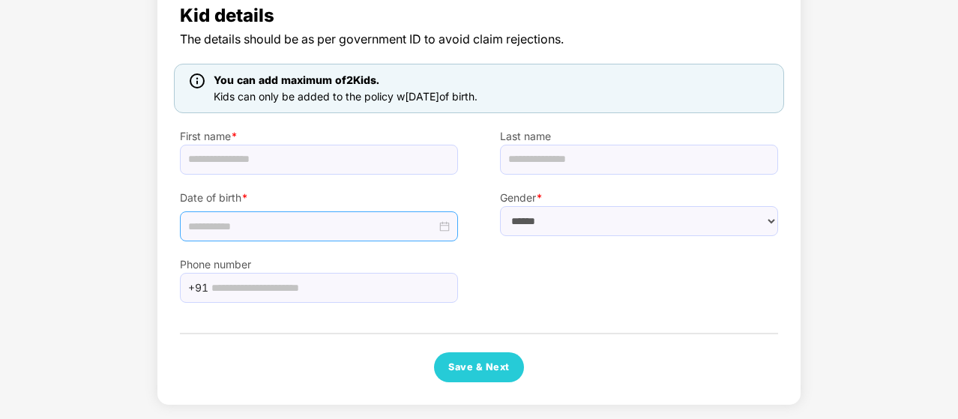
click at [214, 221] on input at bounding box center [312, 226] width 248 height 16
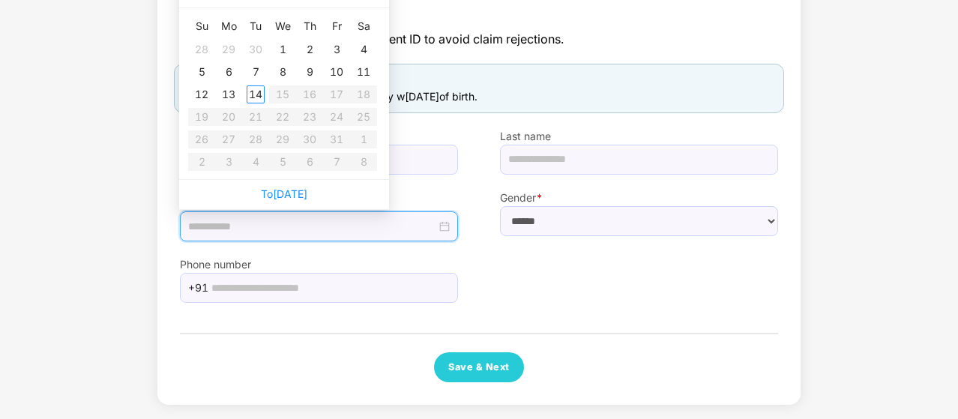
type input "**********"
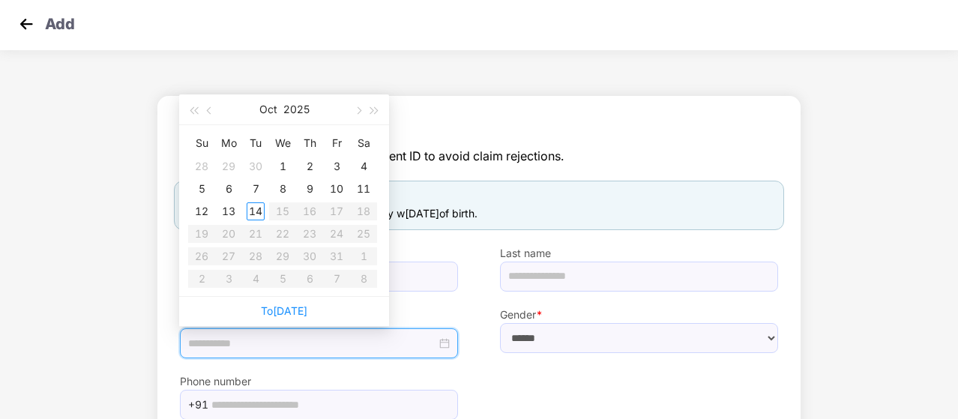
scroll to position [0, 0]
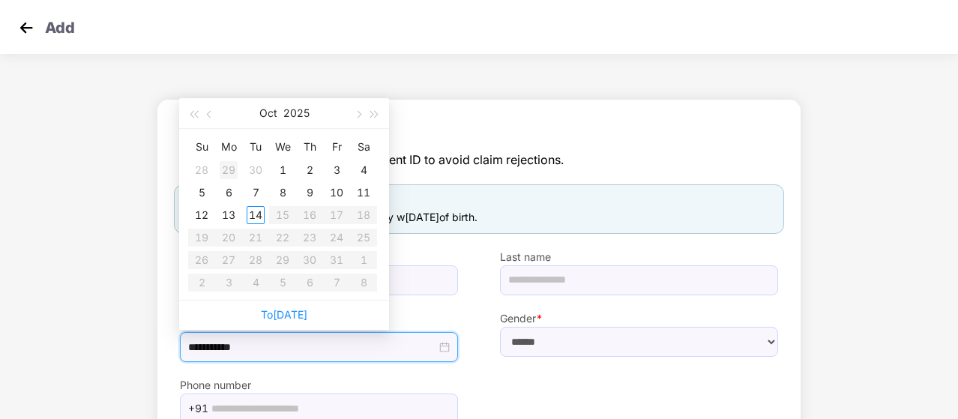
type input "**********"
click at [209, 116] on span "button" at bounding box center [210, 113] width 7 height 7
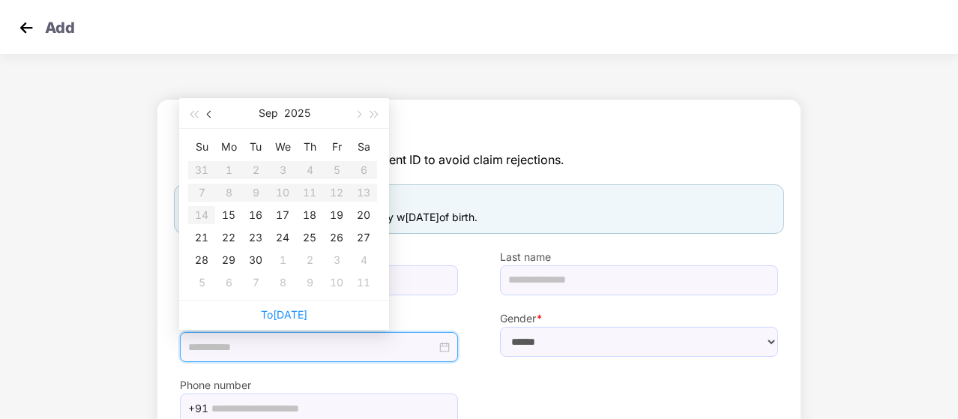
click at [209, 115] on span "button" at bounding box center [210, 113] width 7 height 7
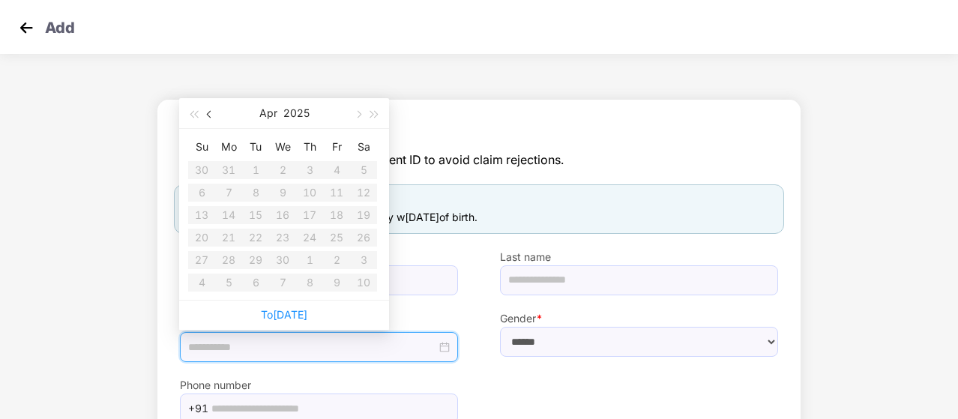
click at [209, 115] on span "button" at bounding box center [210, 113] width 7 height 7
click at [353, 114] on button "button" at bounding box center [357, 113] width 16 height 30
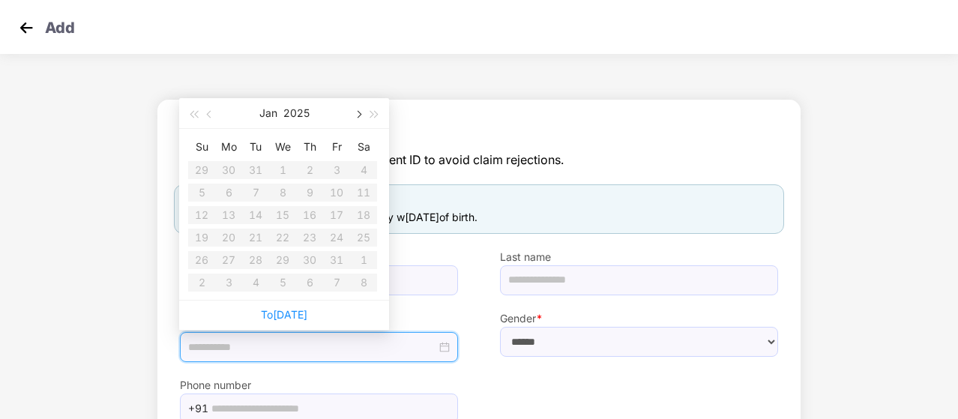
click at [353, 114] on button "button" at bounding box center [357, 113] width 16 height 30
click at [251, 189] on table "Su Mo Tu We Th Fr Sa 30 31 1 2 3 4 5 6 7 8 9 10 11 12 13 14 15 16 17 18 19 20 2…" at bounding box center [282, 214] width 189 height 159
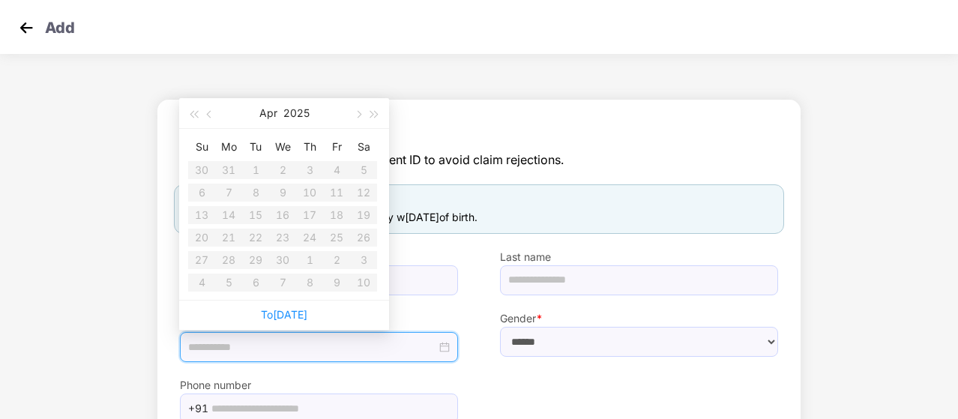
click at [486, 370] on div "Phone number +91" at bounding box center [479, 392] width 640 height 61
